Goal: Obtain resource: Download file/media

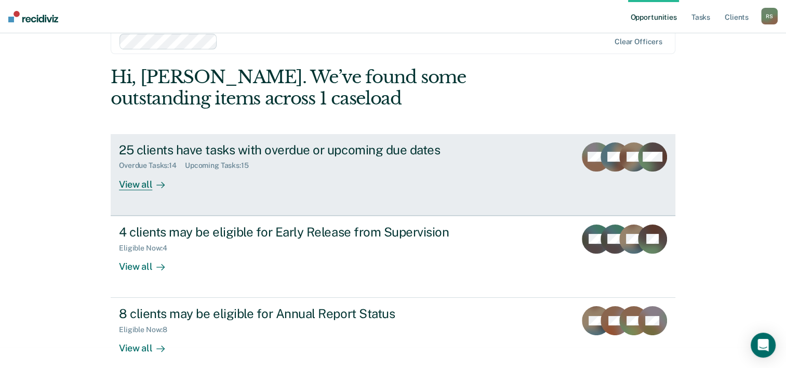
scroll to position [32, 0]
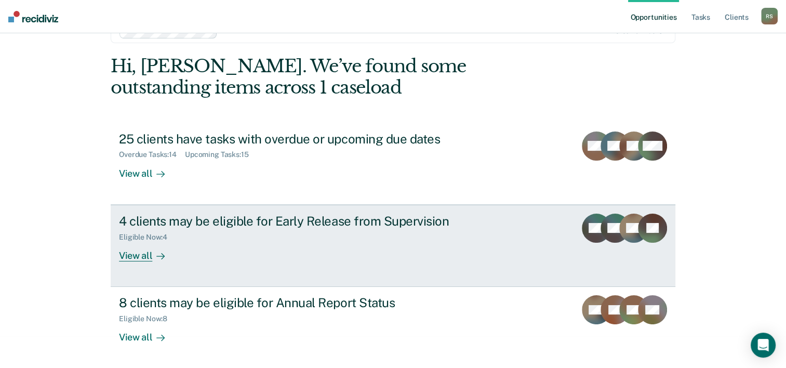
click at [125, 260] on div "View all" at bounding box center [148, 251] width 58 height 20
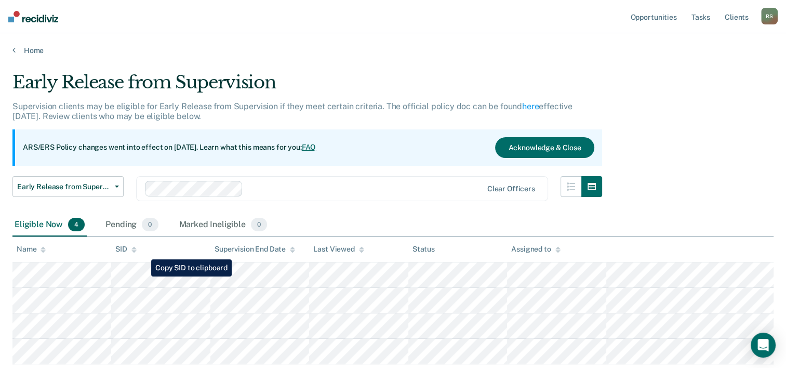
scroll to position [52, 0]
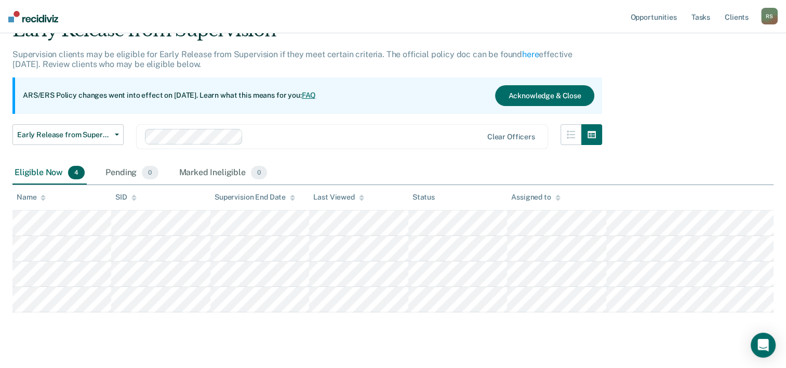
click at [316, 94] on link "FAQ" at bounding box center [309, 95] width 15 height 8
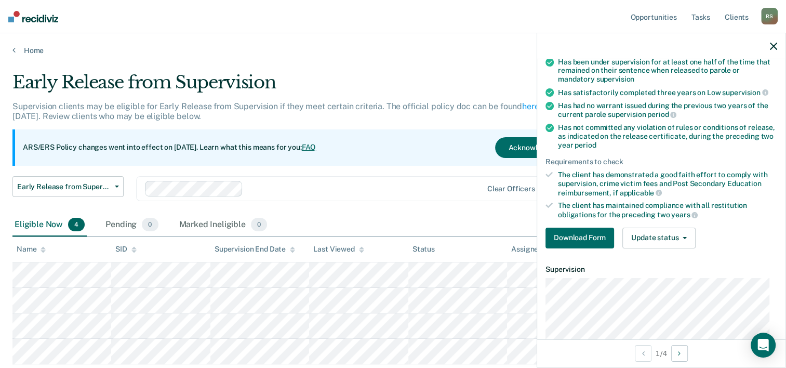
scroll to position [104, 0]
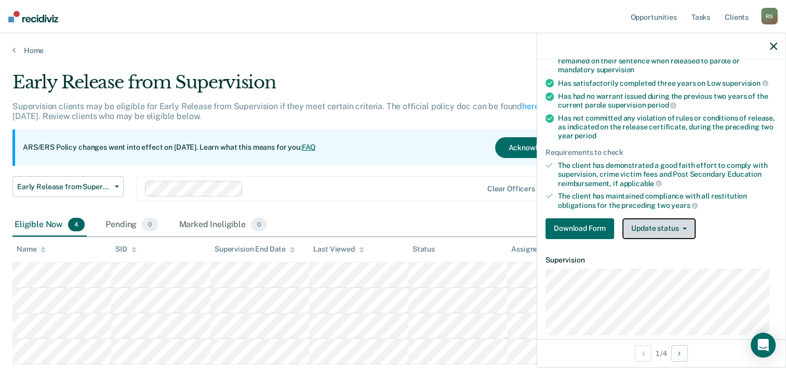
click at [688, 222] on button "Update status" at bounding box center [658, 228] width 73 height 21
click at [741, 228] on div "Download Form Update status [PERSON_NAME] Mark Ineligible" at bounding box center [662, 228] width 232 height 21
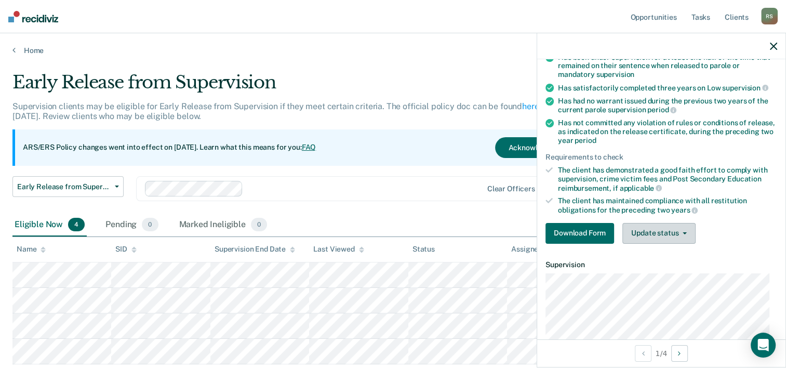
scroll to position [87, 0]
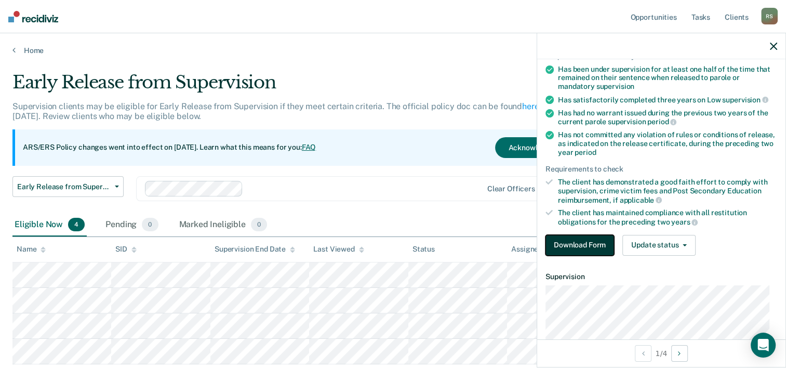
click at [589, 244] on button "Download Form" at bounding box center [580, 245] width 69 height 21
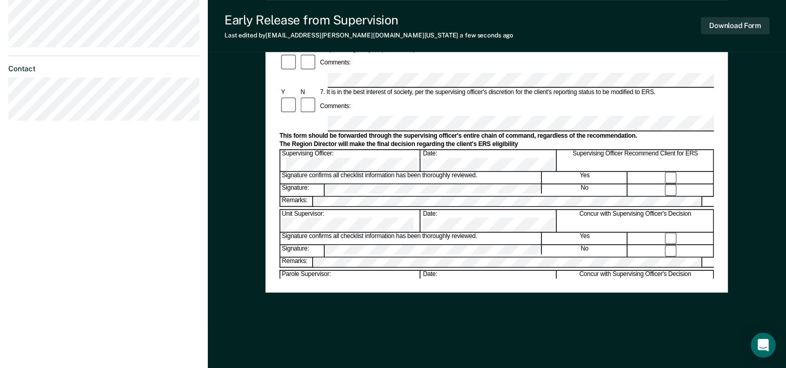
scroll to position [402, 0]
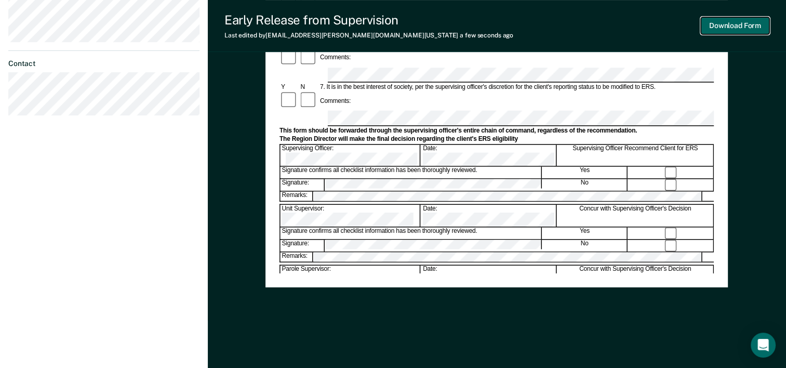
click at [760, 23] on button "Download Form" at bounding box center [735, 25] width 69 height 17
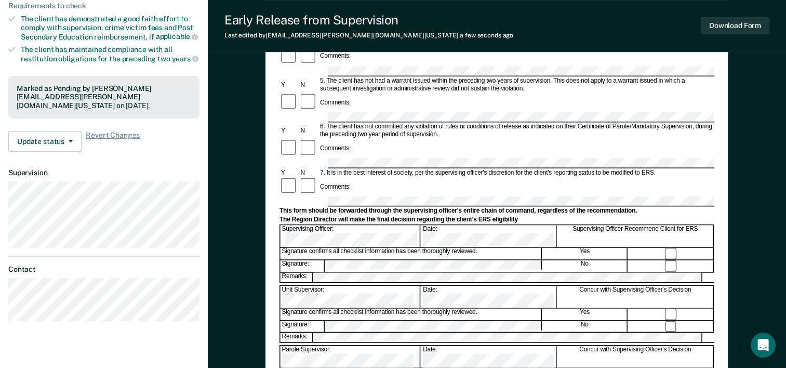
scroll to position [194, 0]
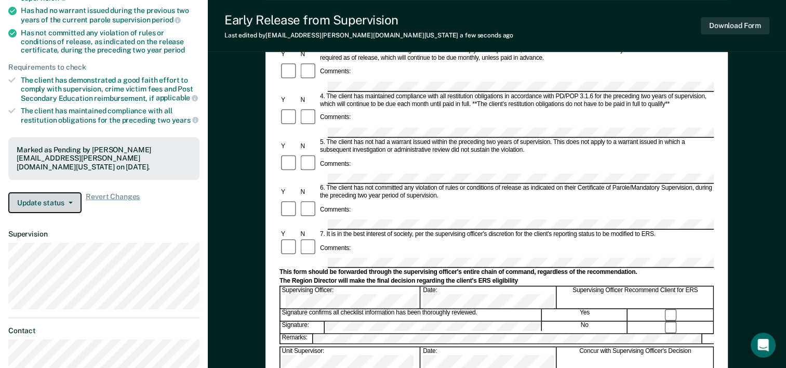
click at [72, 196] on button "Update status" at bounding box center [44, 202] width 73 height 21
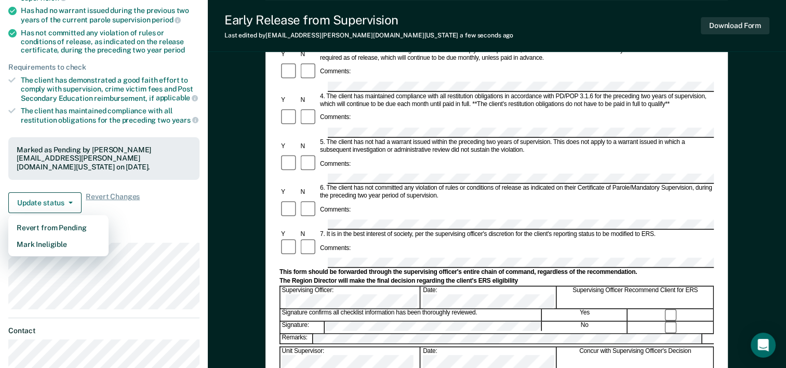
click at [143, 212] on article "AM Early Release from Supervision Pending Requirements validated by OIMS data H…" at bounding box center [103, 128] width 191 height 509
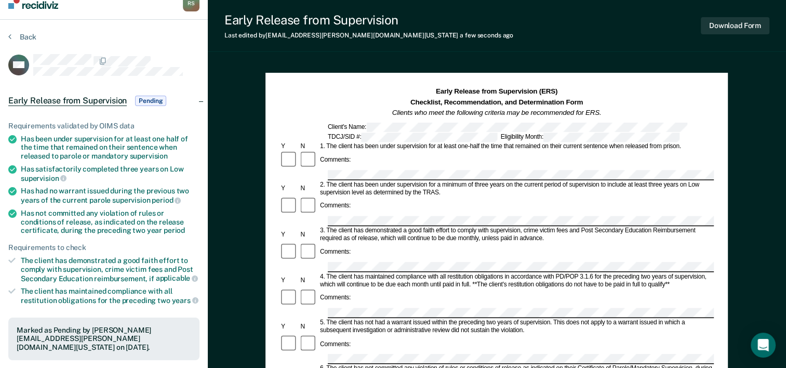
scroll to position [0, 0]
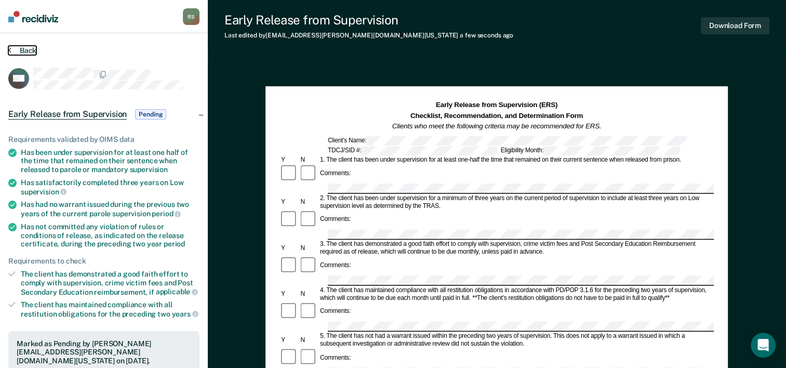
click at [24, 50] on button "Back" at bounding box center [22, 50] width 28 height 9
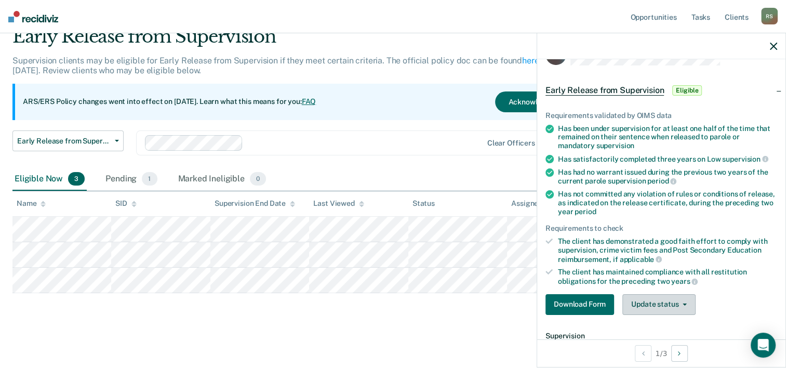
scroll to position [52, 0]
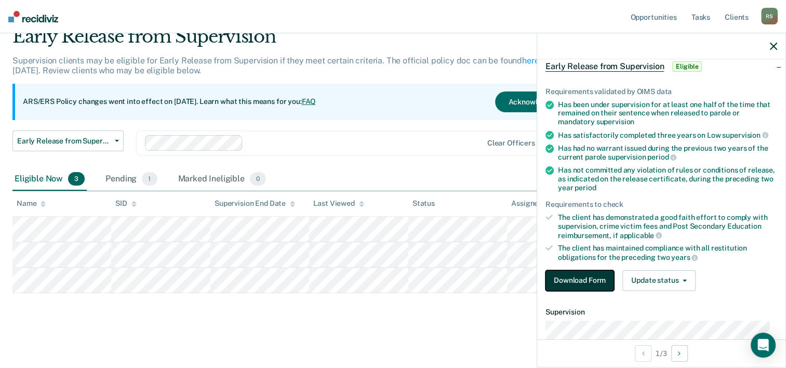
click at [568, 273] on button "Download Form" at bounding box center [580, 280] width 69 height 21
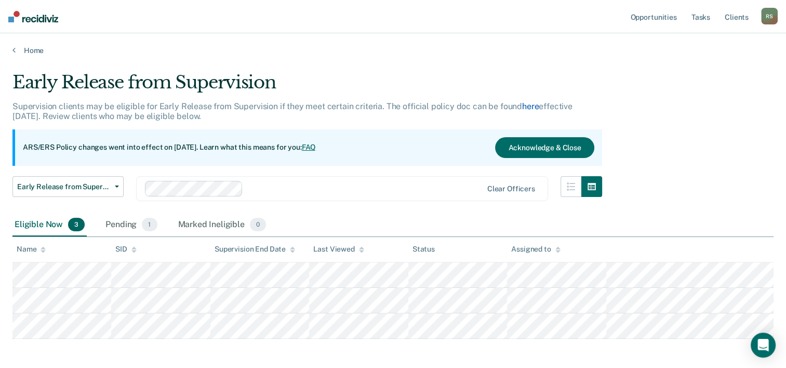
click at [532, 104] on link "here" at bounding box center [530, 106] width 17 height 10
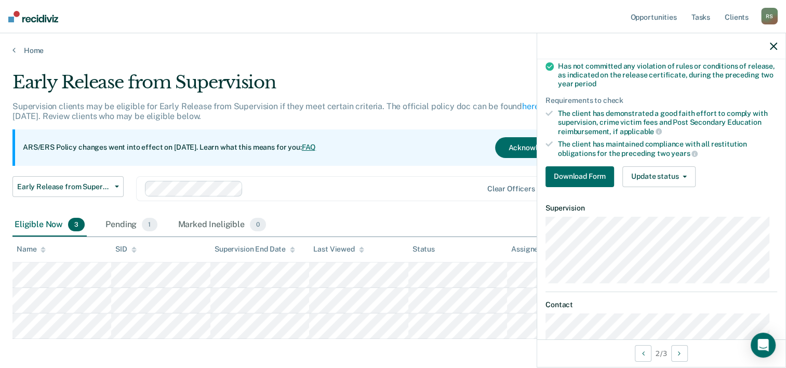
click at [354, 57] on main "Early Release from Supervision Supervision clients may be eligible for Early Re…" at bounding box center [393, 232] width 786 height 355
click at [772, 45] on icon "button" at bounding box center [773, 46] width 7 height 7
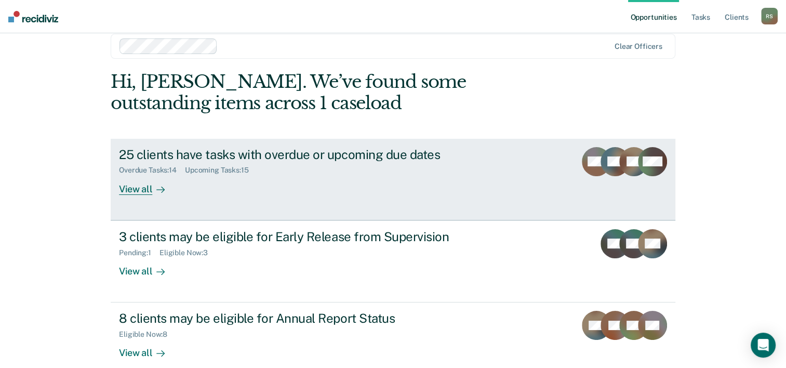
scroll to position [32, 0]
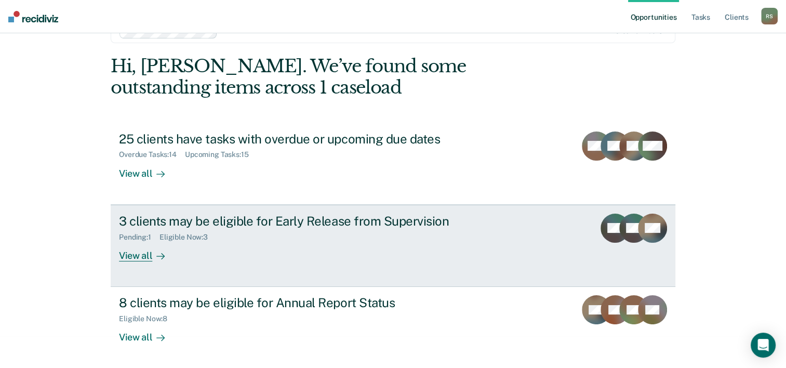
click at [168, 225] on div "3 clients may be eligible for Early Release from Supervision" at bounding box center [301, 221] width 365 height 15
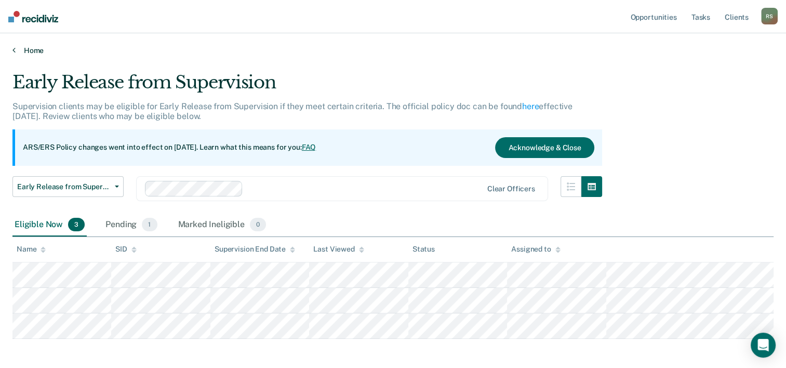
click at [35, 48] on link "Home" at bounding box center [392, 50] width 761 height 9
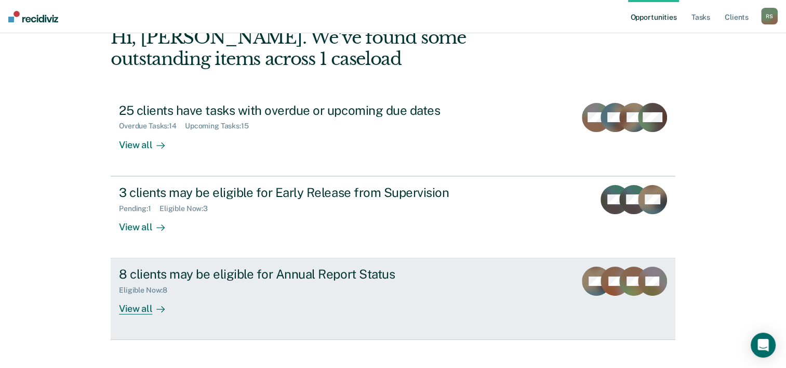
scroll to position [73, 0]
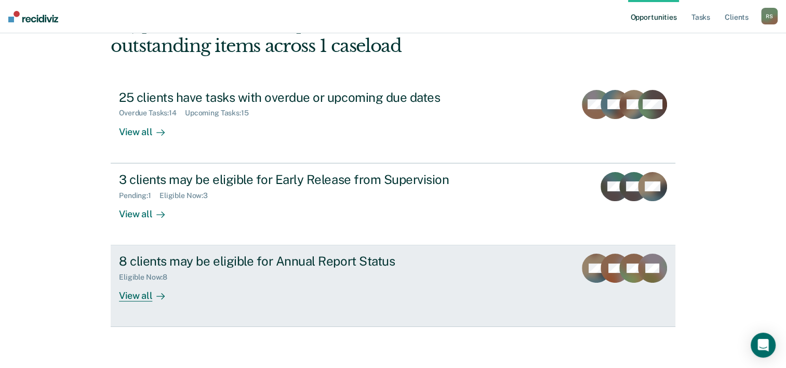
click at [124, 270] on div "Eligible Now : 8" at bounding box center [301, 275] width 365 height 13
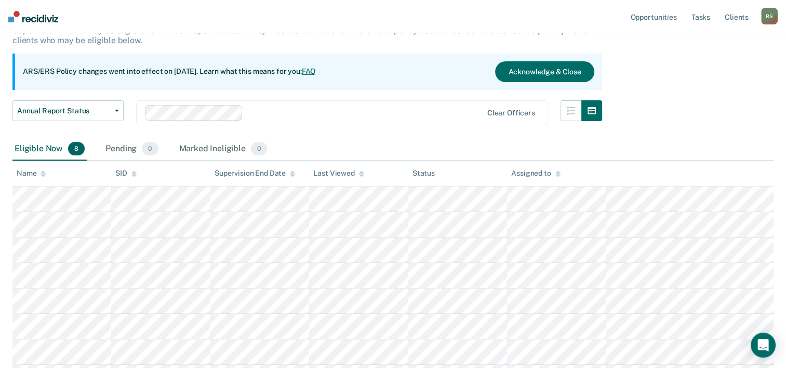
scroll to position [73, 0]
